Goal: Contribute content

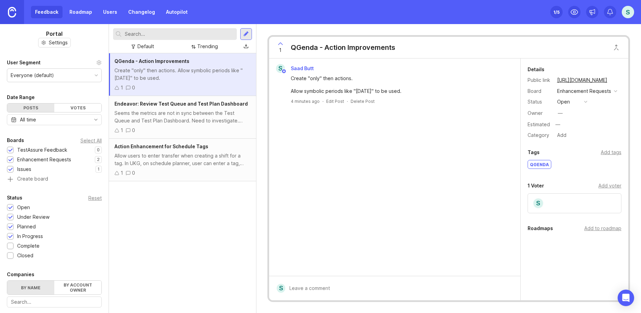
click at [250, 256] on div "QGenda - Action Improvements Create "only" then actions. Allow symbolic periods…" at bounding box center [182, 182] width 147 height 259
click at [316, 282] on div "Public Will email author and voters with access . Submit" at bounding box center [399, 279] width 228 height 29
click at [188, 223] on div "QGenda - Action Improvements Create "only" then actions. Allow symbolic periods…" at bounding box center [182, 182] width 147 height 259
click at [56, 161] on div "Enhancement Requests" at bounding box center [44, 160] width 54 height 8
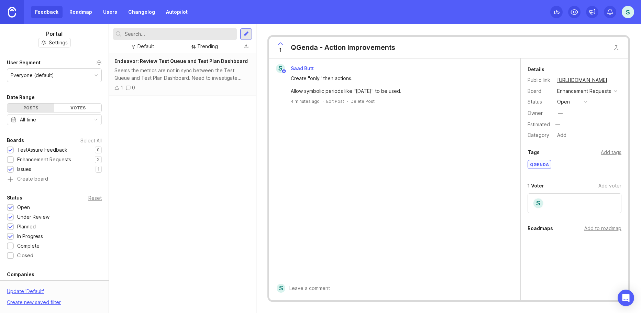
click at [56, 161] on div "Enhancement Requests" at bounding box center [44, 160] width 54 height 8
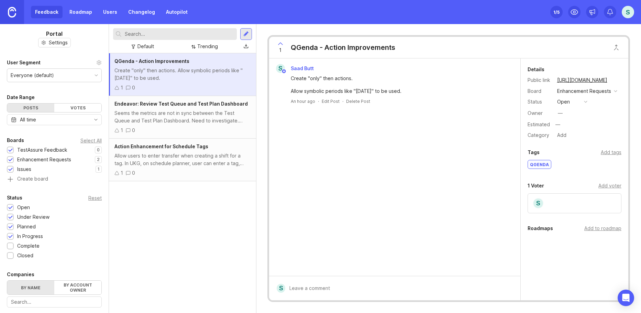
click at [246, 34] on div at bounding box center [245, 34] width 5 height 6
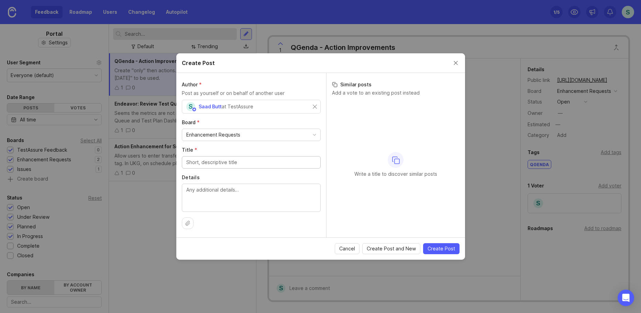
click at [218, 162] on input "Title *" at bounding box center [251, 162] width 130 height 8
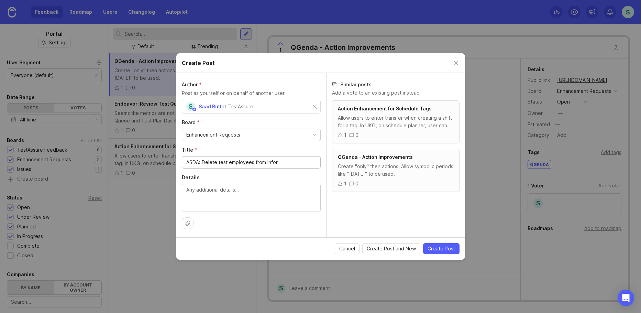
type input "ASDA: Delete test employees from Infor"
click at [201, 204] on textarea "Details" at bounding box center [251, 197] width 130 height 23
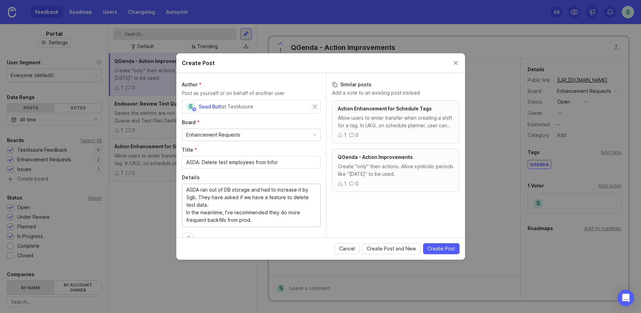
type textarea "ASDA ran out of DB storage and had to increase it by 5gb. They have asked if we…"
click at [444, 249] on span "Create Post" at bounding box center [440, 248] width 27 height 7
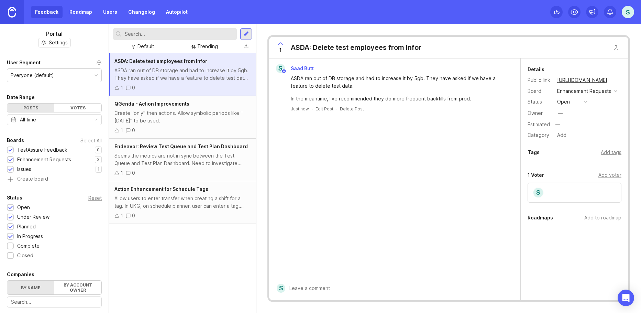
click at [605, 150] on div "Add tags" at bounding box center [610, 152] width 21 height 8
click at [558, 170] on input "text" at bounding box center [574, 167] width 85 height 8
type input "ASDA"
click at [577, 170] on input "text" at bounding box center [574, 167] width 85 height 8
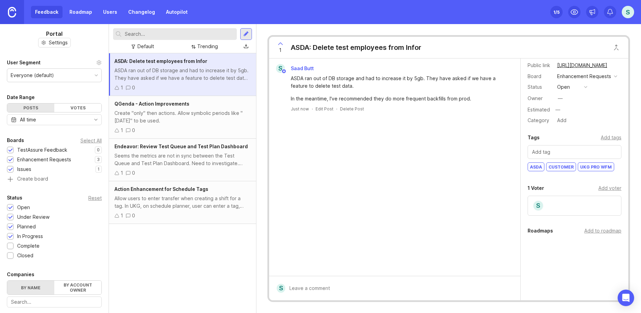
click at [588, 166] on div "UKG Pro WFM" at bounding box center [596, 166] width 36 height 8
click at [577, 149] on input "text" at bounding box center [574, 152] width 85 height 8
